Goal: Task Accomplishment & Management: Manage account settings

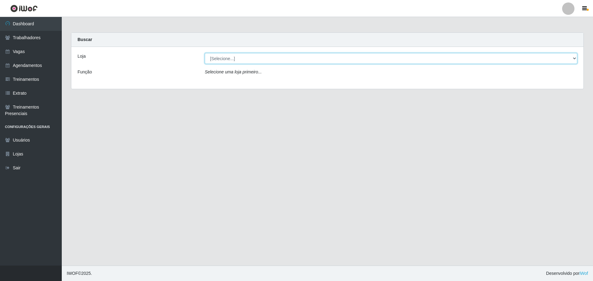
click at [221, 61] on select "[Selecione...] O ROSÁRIO ALIMENTOS" at bounding box center [391, 58] width 373 height 11
select select "349"
click at [205, 53] on select "[Selecione...] O ROSÁRIO ALIMENTOS" at bounding box center [391, 58] width 373 height 11
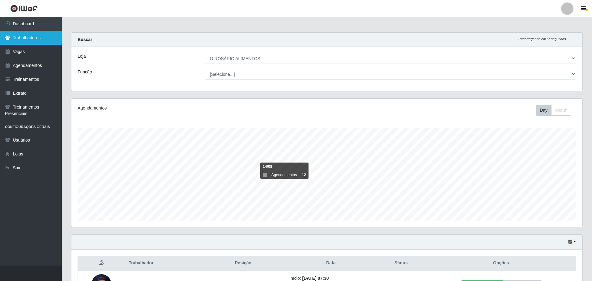
click at [51, 41] on link "Trabalhadores" at bounding box center [31, 38] width 62 height 14
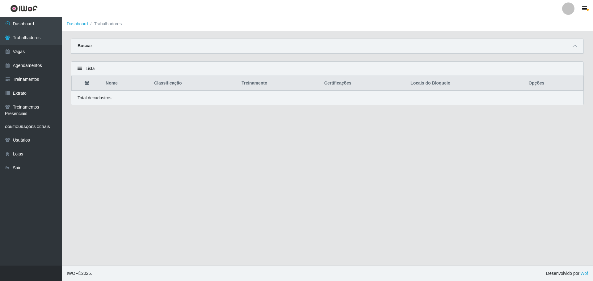
click at [570, 49] on div "Buscar" at bounding box center [327, 46] width 512 height 15
click at [576, 50] on div "Buscar" at bounding box center [327, 46] width 512 height 15
click at [576, 48] on icon at bounding box center [575, 46] width 4 height 4
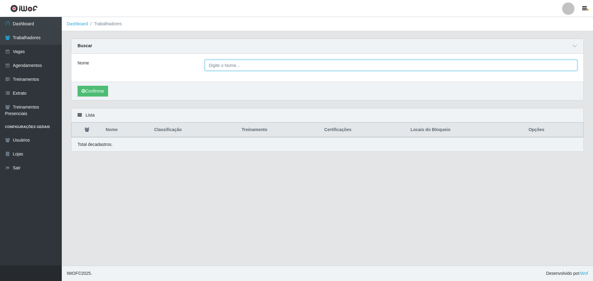
click at [280, 68] on input "Nome" at bounding box center [391, 65] width 373 height 11
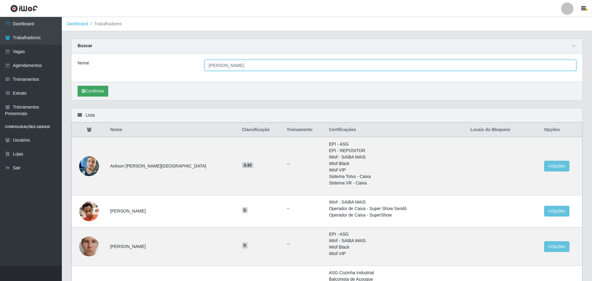
type input "[PERSON_NAME]"
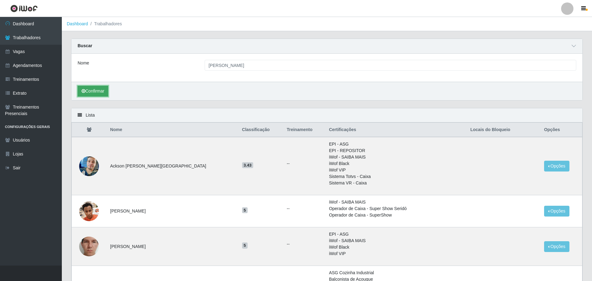
click at [100, 91] on button "Confirmar" at bounding box center [93, 91] width 31 height 11
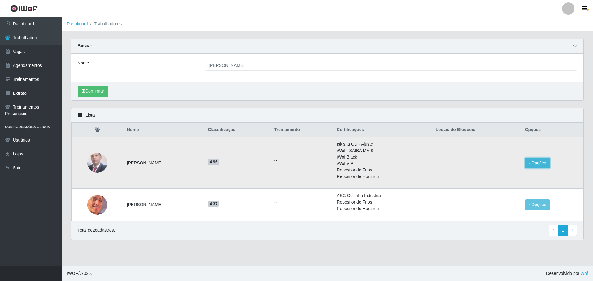
click at [550, 166] on button "Opções" at bounding box center [537, 163] width 25 height 11
click at [508, 179] on button "Bloquear - Loja" at bounding box center [499, 177] width 50 height 13
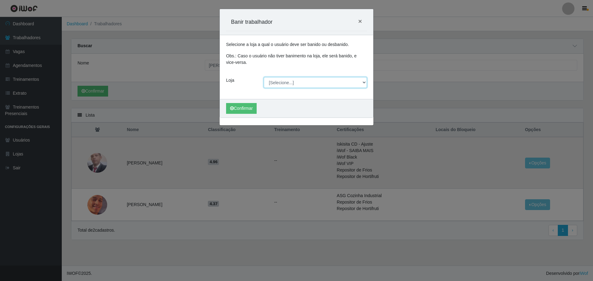
click at [289, 86] on select "[Selecione...] O ROSÁRIO ALIMENTOS" at bounding box center [315, 82] width 103 height 11
select select "349"
click at [264, 77] on select "[Selecione...] O ROSÁRIO ALIMENTOS" at bounding box center [315, 82] width 103 height 11
click at [243, 108] on button "Confirmar" at bounding box center [241, 108] width 31 height 11
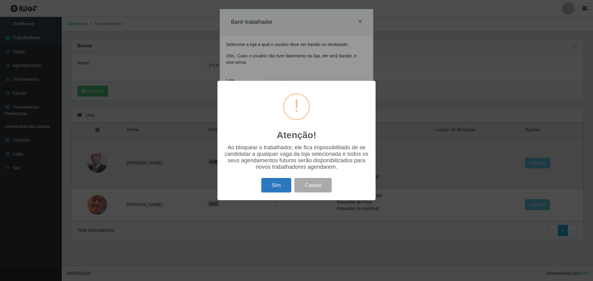
click at [276, 186] on button "Sim" at bounding box center [276, 185] width 30 height 15
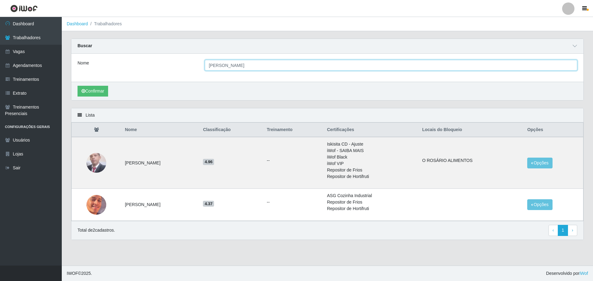
click at [241, 62] on input "[PERSON_NAME]" at bounding box center [391, 65] width 373 height 11
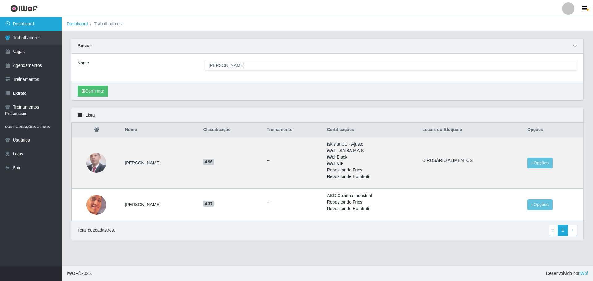
click at [33, 28] on link "Dashboard" at bounding box center [31, 24] width 62 height 14
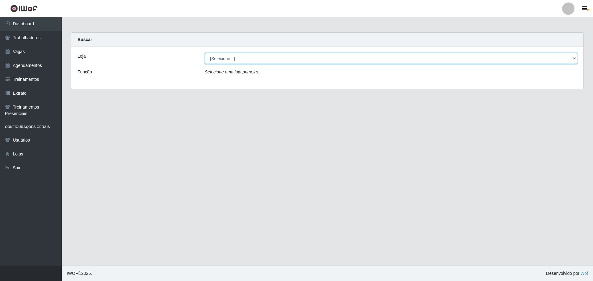
click at [249, 63] on select "[Selecione...] O ROSÁRIO ALIMENTOS" at bounding box center [391, 58] width 373 height 11
select select "349"
click at [205, 53] on select "[Selecione...] O ROSÁRIO ALIMENTOS" at bounding box center [391, 58] width 373 height 11
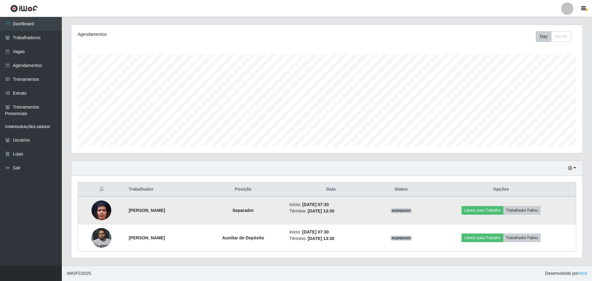
scroll to position [128, 511]
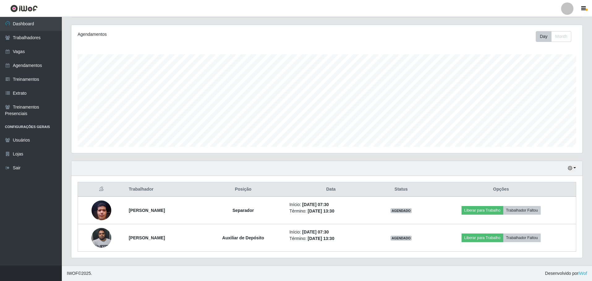
click at [577, 169] on div "Hoje 1 dia 3 dias 1 Semana Não encerrados" at bounding box center [326, 168] width 511 height 15
click at [568, 168] on icon "button" at bounding box center [569, 168] width 4 height 4
click at [539, 232] on button "Não encerrados" at bounding box center [551, 231] width 49 height 13
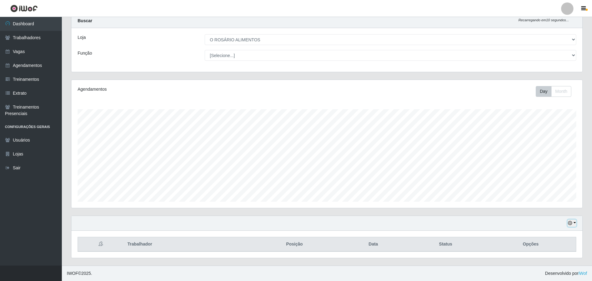
click at [572, 224] on button "button" at bounding box center [571, 223] width 9 height 7
click at [561, 165] on button "Hoje" at bounding box center [551, 161] width 49 height 13
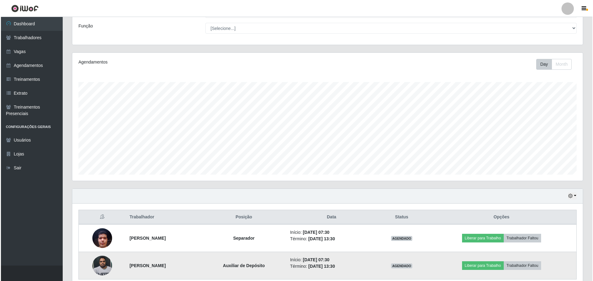
scroll to position [74, 0]
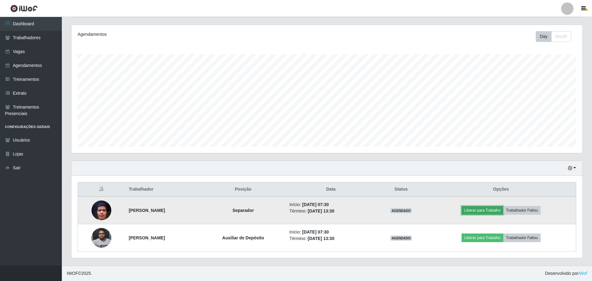
click at [500, 213] on button "Liberar para Trabalho" at bounding box center [482, 210] width 42 height 9
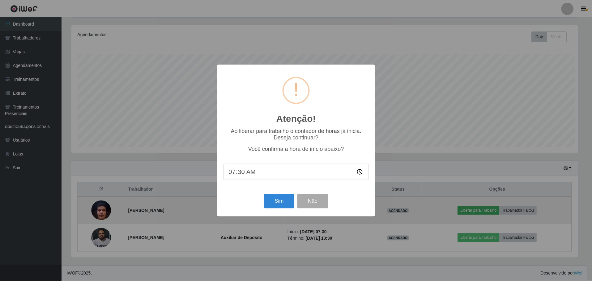
scroll to position [128, 507]
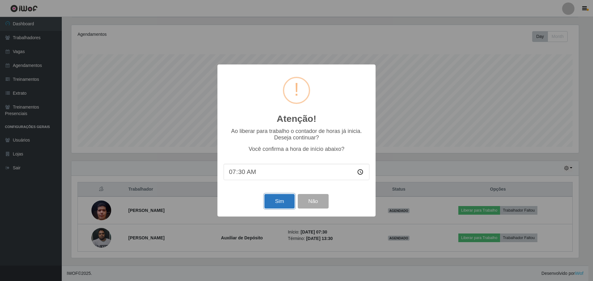
click at [290, 204] on button "Sim" at bounding box center [279, 201] width 30 height 15
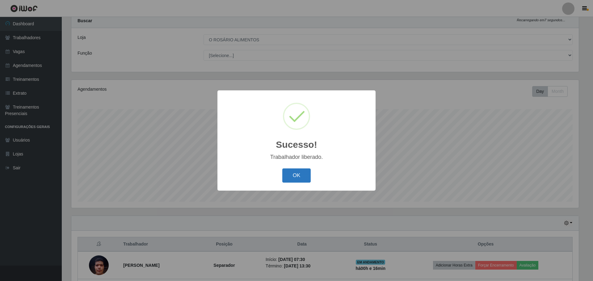
click at [303, 178] on button "OK" at bounding box center [296, 176] width 29 height 15
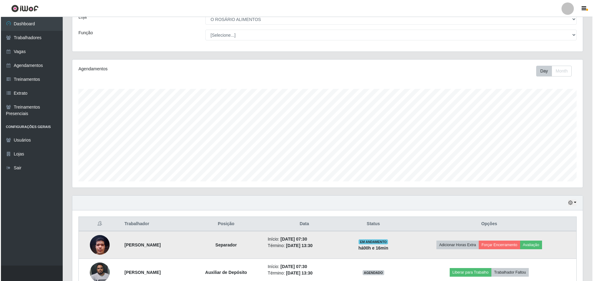
scroll to position [74, 0]
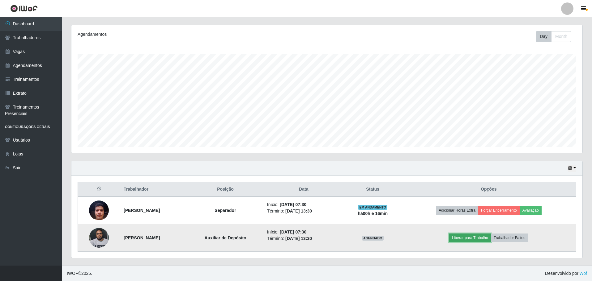
click at [471, 238] on button "Liberar para Trabalho" at bounding box center [470, 238] width 42 height 9
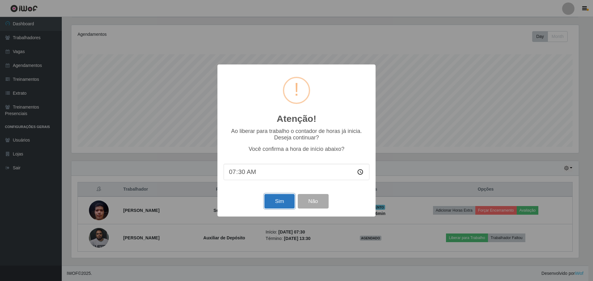
click at [289, 199] on button "Sim" at bounding box center [279, 201] width 30 height 15
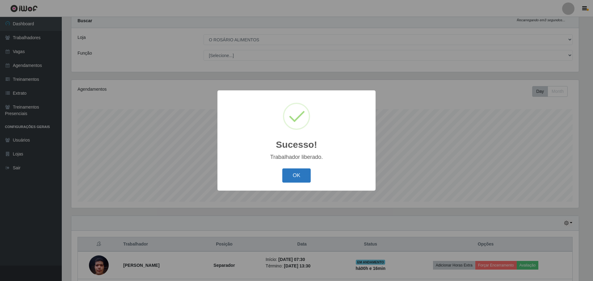
click at [289, 177] on button "OK" at bounding box center [296, 176] width 29 height 15
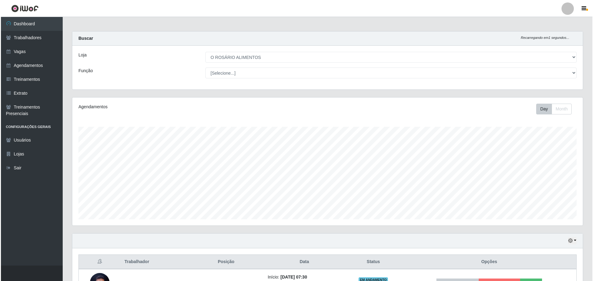
scroll to position [0, 0]
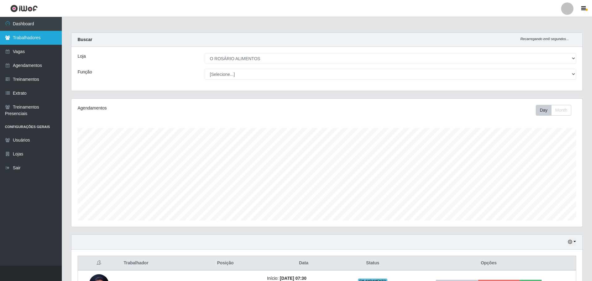
click at [25, 37] on link "Trabalhadores" at bounding box center [31, 38] width 62 height 14
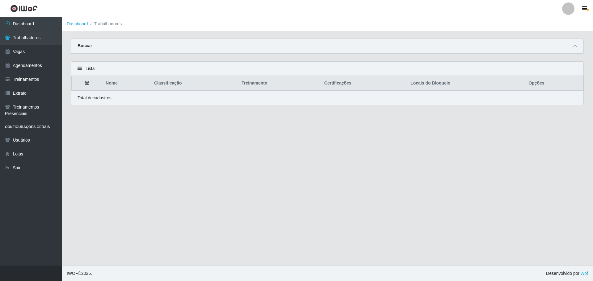
drag, startPoint x: 207, startPoint y: 52, endPoint x: 216, endPoint y: 50, distance: 9.1
click at [209, 52] on div "Buscar" at bounding box center [327, 46] width 512 height 15
click at [569, 44] on div "Buscar" at bounding box center [327, 46] width 512 height 15
click at [576, 48] on icon at bounding box center [575, 46] width 4 height 4
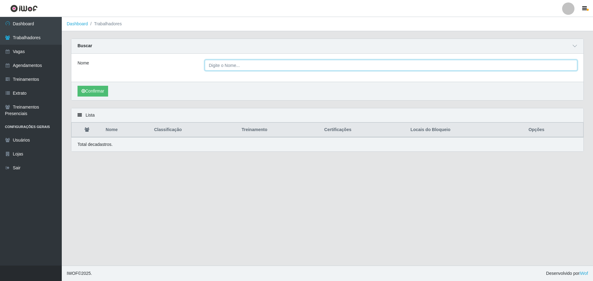
click at [358, 69] on input "Nome" at bounding box center [391, 65] width 373 height 11
type input "[PERSON_NAME]"
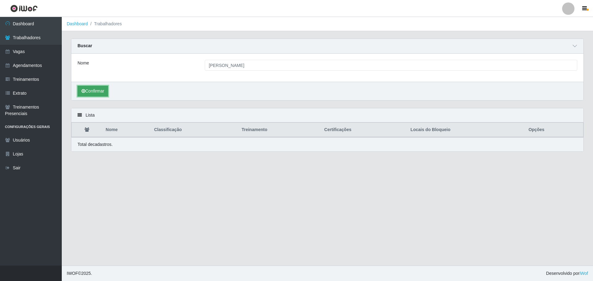
click at [102, 95] on button "Confirmar" at bounding box center [93, 91] width 31 height 11
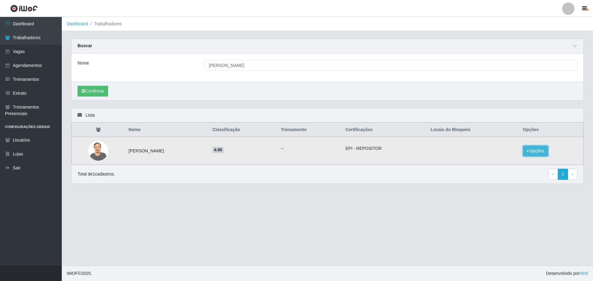
click at [547, 153] on button "Opções" at bounding box center [535, 151] width 25 height 11
click at [491, 156] on button "Bloquear - Loja" at bounding box center [497, 157] width 50 height 13
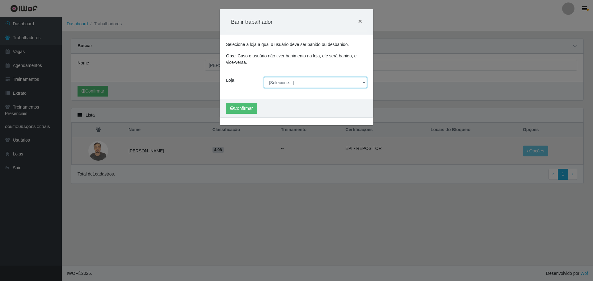
click at [270, 83] on select "[Selecione...] O ROSÁRIO ALIMENTOS" at bounding box center [315, 82] width 103 height 11
select select "349"
click at [264, 77] on select "[Selecione...] O ROSÁRIO ALIMENTOS" at bounding box center [315, 82] width 103 height 11
click at [230, 104] on button "Confirmar" at bounding box center [241, 108] width 31 height 11
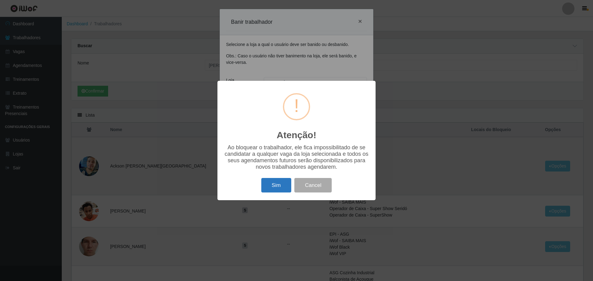
click at [277, 192] on button "Sim" at bounding box center [276, 185] width 30 height 15
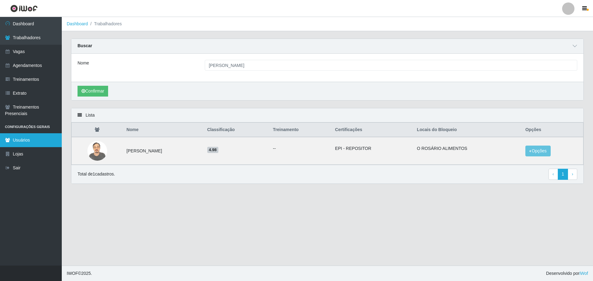
click at [21, 142] on link "Usuários" at bounding box center [31, 140] width 62 height 14
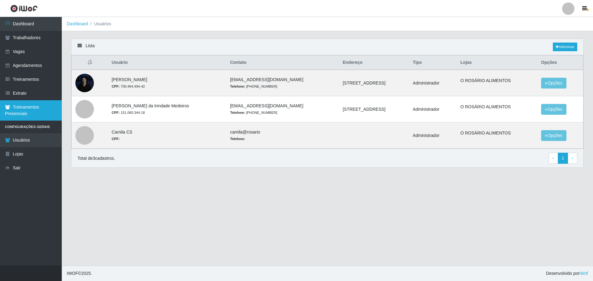
click at [17, 111] on link "Treinamentos Presenciais" at bounding box center [31, 110] width 62 height 20
